Goal: Navigation & Orientation: Find specific page/section

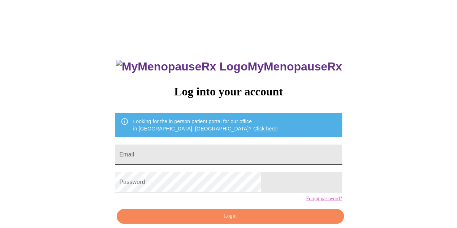
click at [281, 157] on input "Email" at bounding box center [228, 155] width 227 height 20
type input "[EMAIL_ADDRESS][DOMAIN_NAME]"
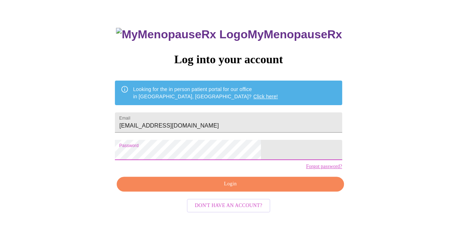
click at [239, 192] on button "Login" at bounding box center [230, 184] width 227 height 15
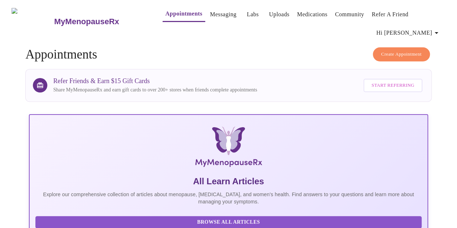
click at [297, 10] on link "Medications" at bounding box center [312, 14] width 30 height 10
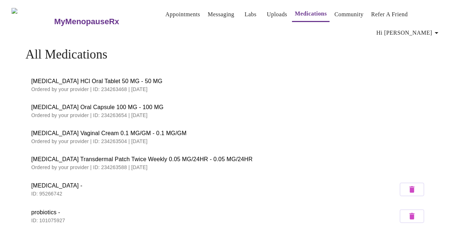
click at [428, 29] on span "Hi [PERSON_NAME]" at bounding box center [409, 33] width 64 height 10
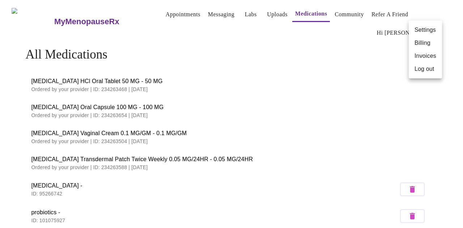
click at [422, 42] on li "Billing" at bounding box center [425, 43] width 33 height 13
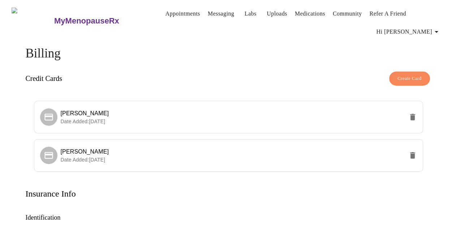
click at [430, 31] on span "Hi [PERSON_NAME]" at bounding box center [409, 32] width 64 height 10
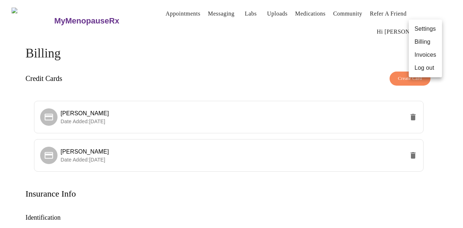
click at [427, 57] on li "Invoices" at bounding box center [425, 54] width 33 height 13
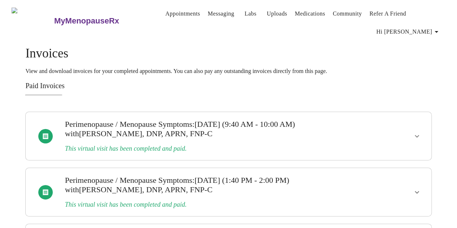
click at [425, 30] on span "Hi [PERSON_NAME]" at bounding box center [409, 32] width 64 height 10
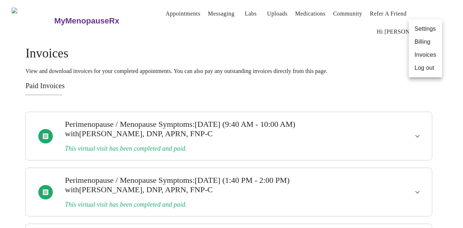
click at [208, 11] on div at bounding box center [231, 114] width 463 height 228
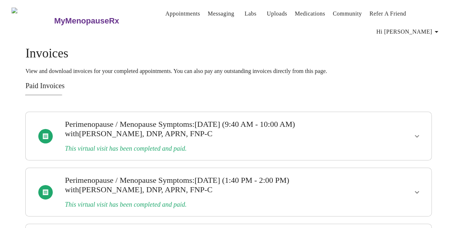
click at [208, 14] on link "Messaging" at bounding box center [221, 14] width 26 height 10
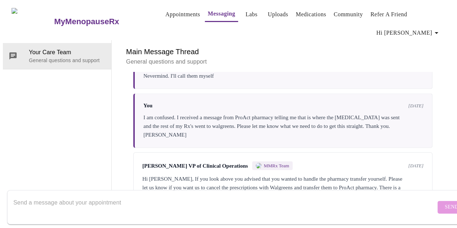
click at [425, 28] on span "Hi [PERSON_NAME]" at bounding box center [409, 33] width 64 height 10
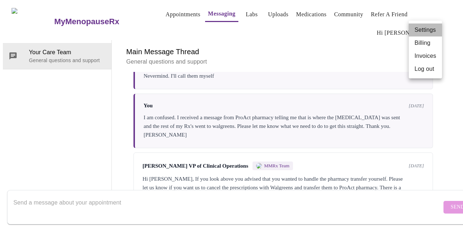
click at [425, 26] on li "Settings" at bounding box center [425, 30] width 33 height 13
